Goal: Navigation & Orientation: Find specific page/section

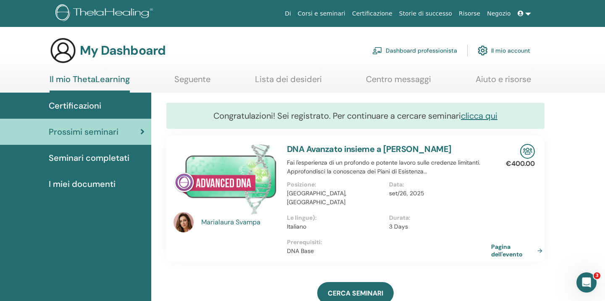
click at [528, 13] on link at bounding box center [525, 14] width 20 height 16
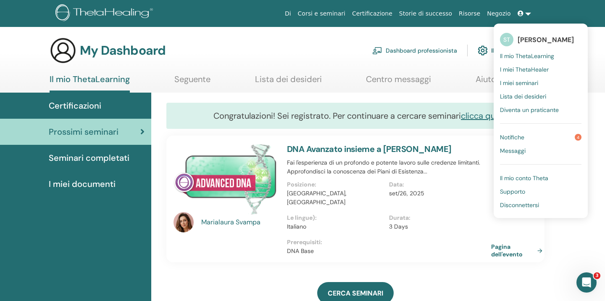
click at [548, 54] on span "Il mio ThetaLearning" at bounding box center [527, 56] width 54 height 8
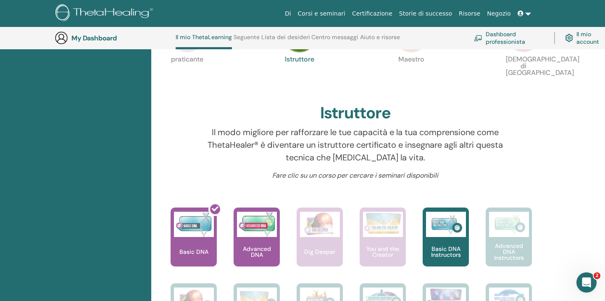
scroll to position [221, 0]
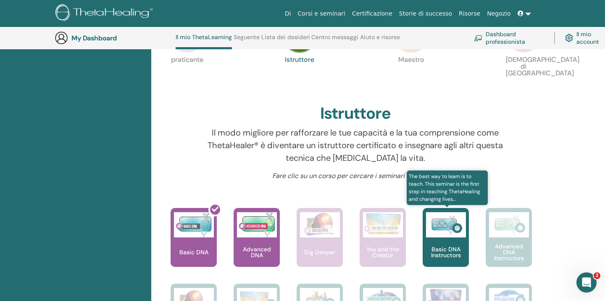
click at [457, 231] on img at bounding box center [446, 224] width 40 height 25
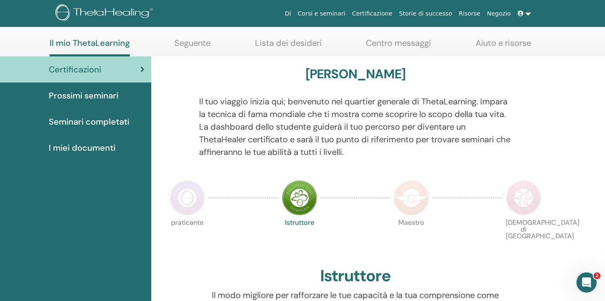
scroll to position [34, 0]
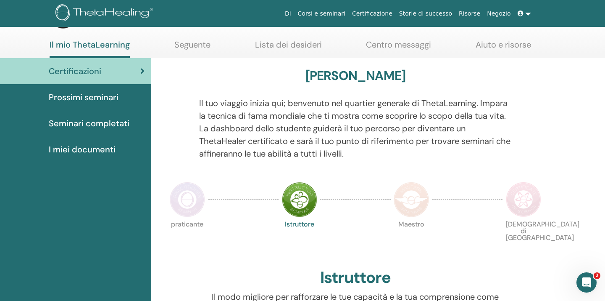
click at [530, 13] on link at bounding box center [525, 14] width 20 height 16
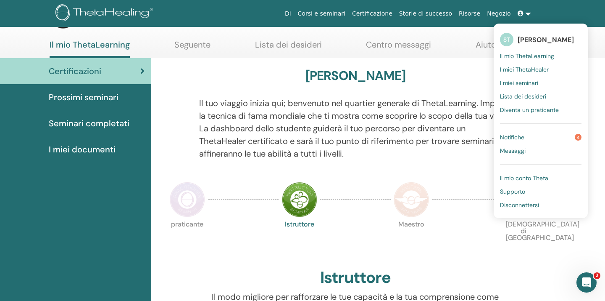
click at [536, 67] on span "I miei ThetaHealer" at bounding box center [524, 70] width 49 height 8
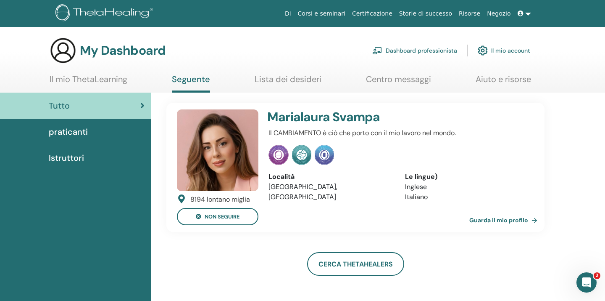
click at [514, 45] on link "Il mio account" at bounding box center [504, 50] width 53 height 19
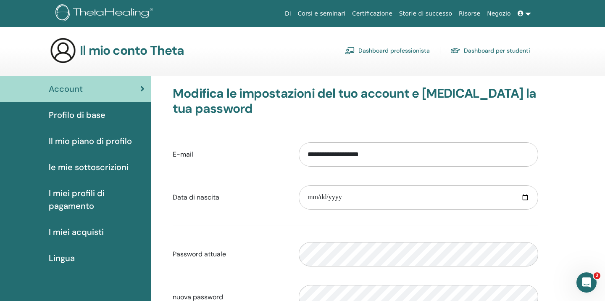
click at [521, 12] on icon at bounding box center [521, 14] width 6 height 6
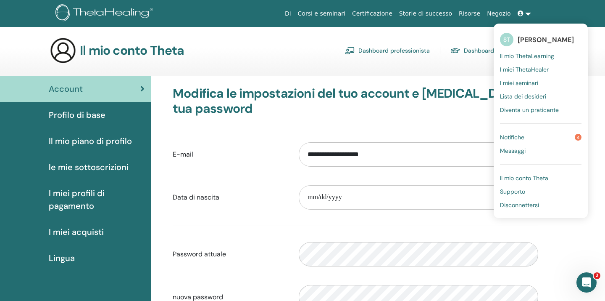
click at [527, 97] on span "Lista dei desideri" at bounding box center [523, 97] width 46 height 8
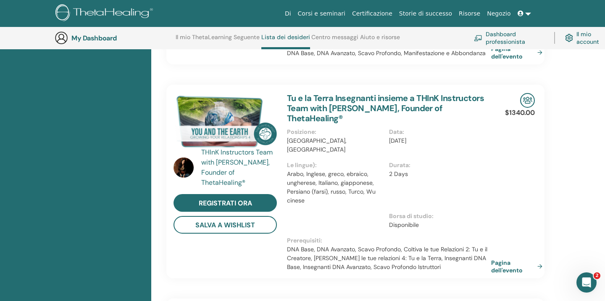
scroll to position [396, 0]
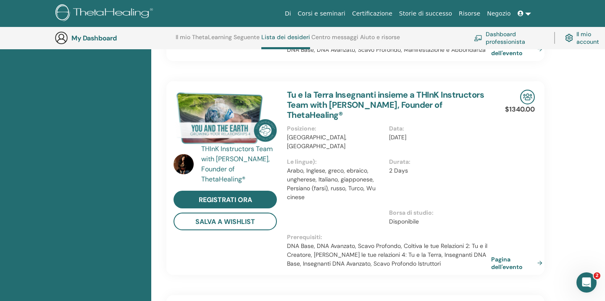
click at [187, 163] on img at bounding box center [184, 164] width 20 height 20
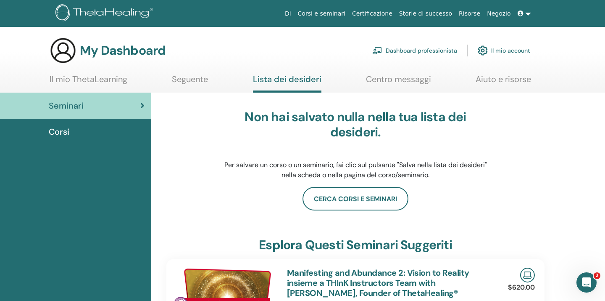
click at [525, 12] on span at bounding box center [522, 13] width 8 height 7
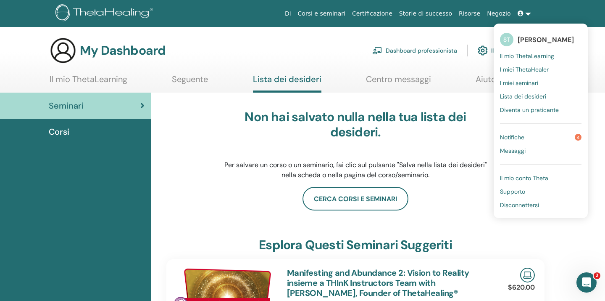
click at [527, 135] on link "Notifiche 4" at bounding box center [541, 136] width 82 height 13
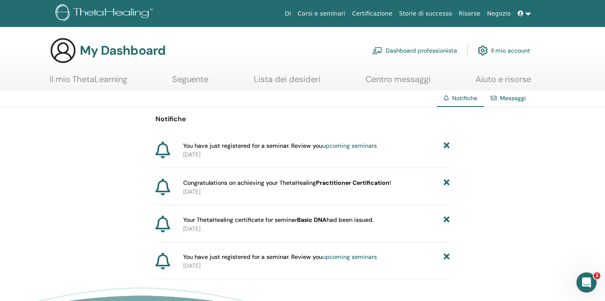
click at [521, 15] on icon at bounding box center [521, 14] width 6 height 6
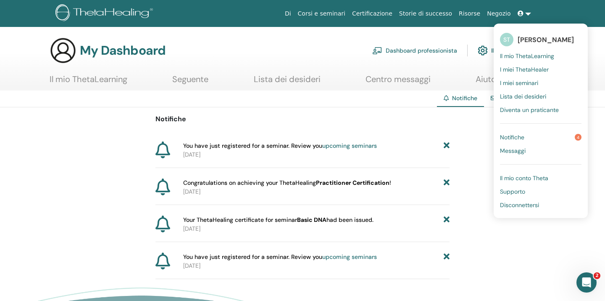
click at [253, 145] on span "You have just registered for a seminar. Review you upcoming seminars" at bounding box center [280, 145] width 194 height 9
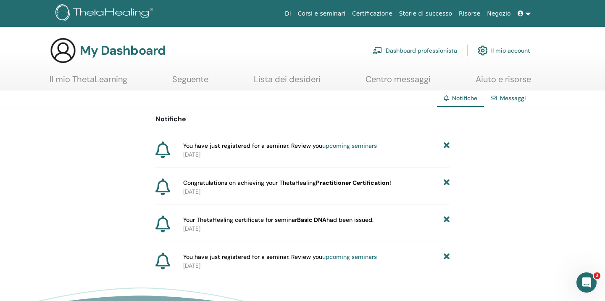
click at [161, 148] on icon at bounding box center [163, 149] width 15 height 17
